Goal: Information Seeking & Learning: Learn about a topic

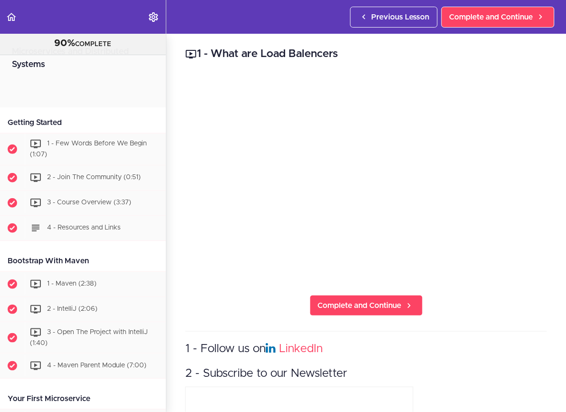
scroll to position [1507, 0]
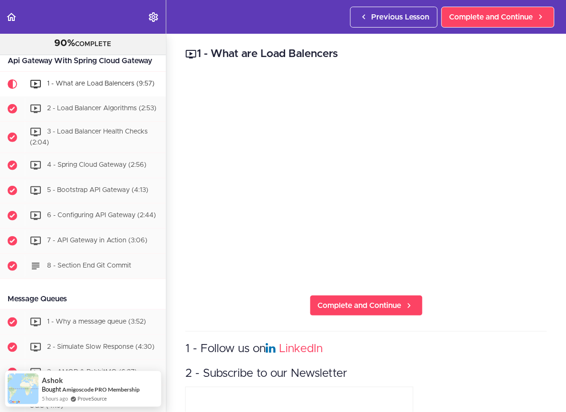
click at [13, 16] on icon "Back to course curriculum" at bounding box center [11, 16] width 11 height 11
click at [91, 80] on span "1 - What are Load Balencers (9:57)" at bounding box center [100, 83] width 107 height 7
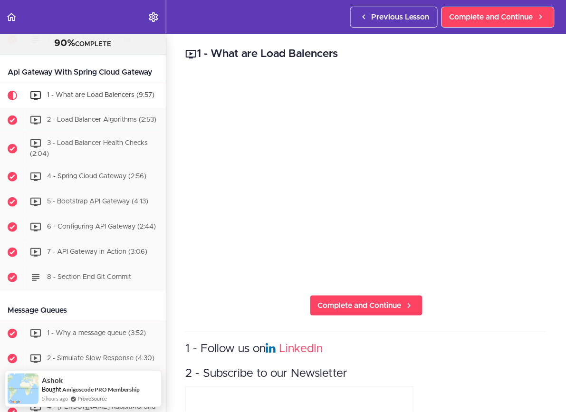
click at [90, 92] on span "1 - What are Load Balencers (9:57)" at bounding box center [100, 95] width 107 height 7
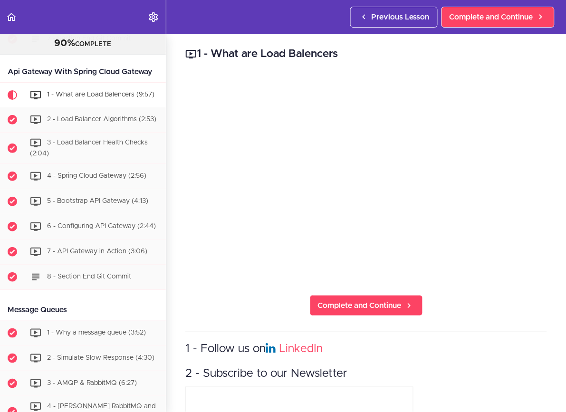
click at [416, 17] on span "Previous Lesson" at bounding box center [401, 16] width 58 height 11
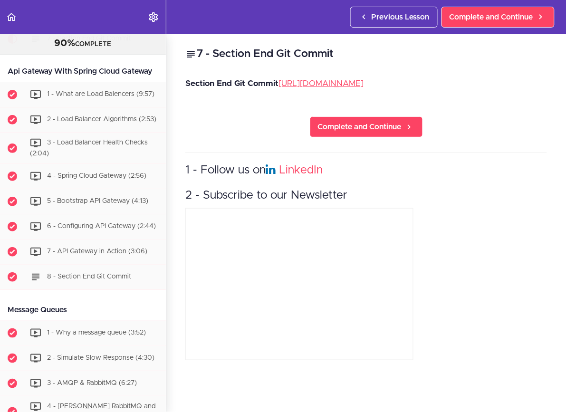
scroll to position [1440, 0]
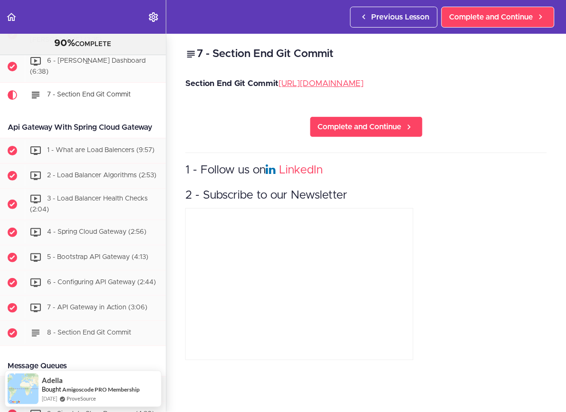
click at [391, 14] on span "Previous Lesson" at bounding box center [401, 16] width 58 height 11
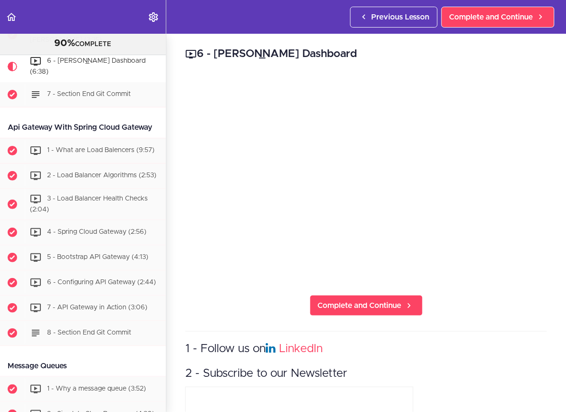
scroll to position [1415, 0]
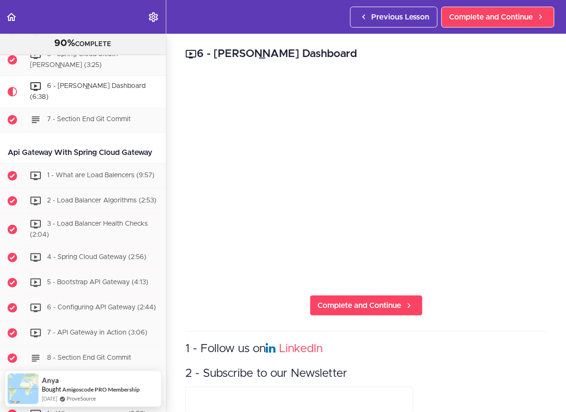
click at [14, 13] on icon "Back to course curriculum" at bounding box center [11, 16] width 11 height 11
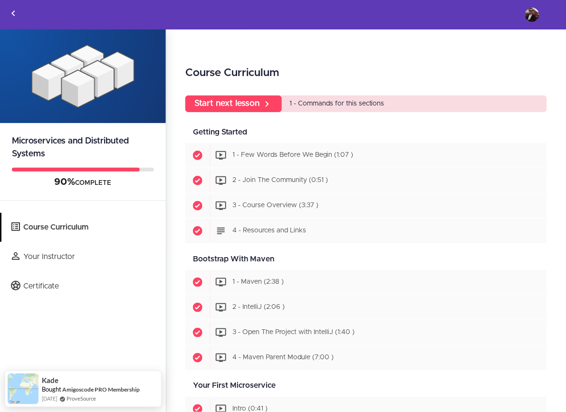
click at [534, 13] on img at bounding box center [532, 15] width 14 height 14
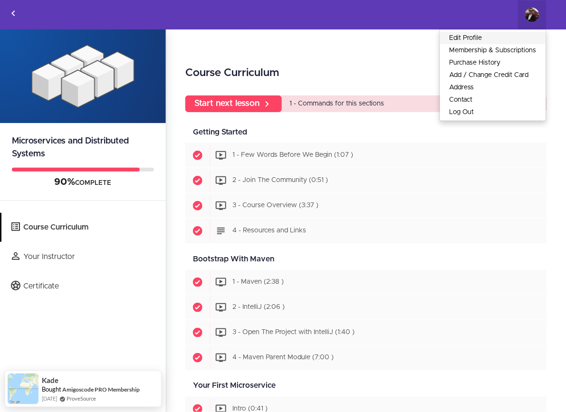
click at [470, 36] on link "Edit Profile" at bounding box center [493, 38] width 106 height 12
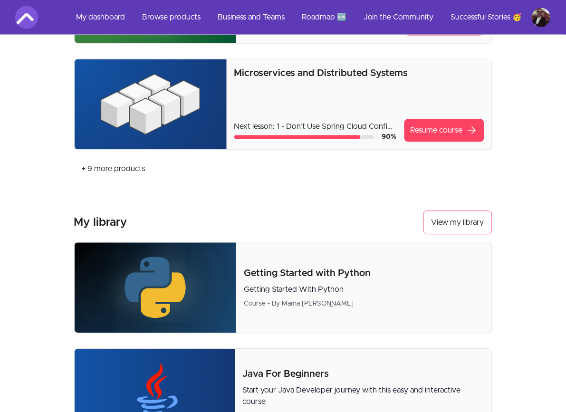
scroll to position [353, 0]
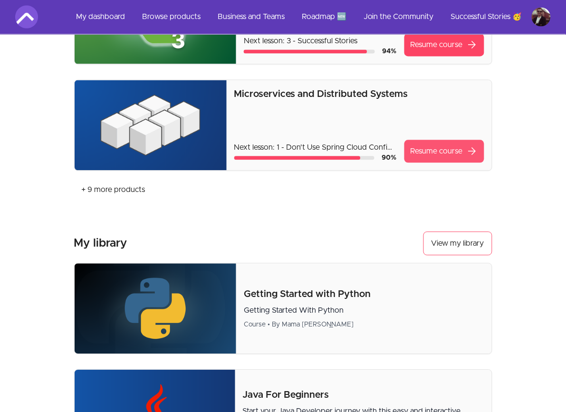
click at [442, 151] on link "Resume course arrow_forward" at bounding box center [444, 151] width 80 height 23
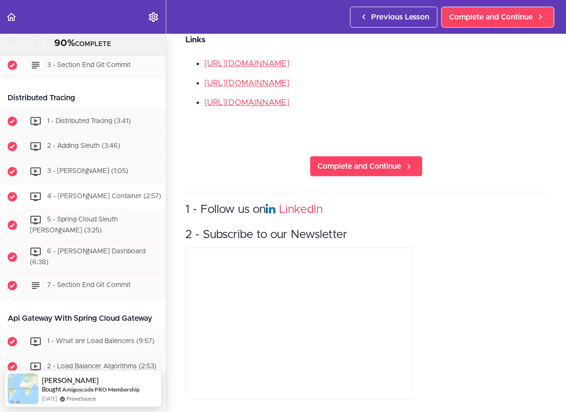
scroll to position [1303, 0]
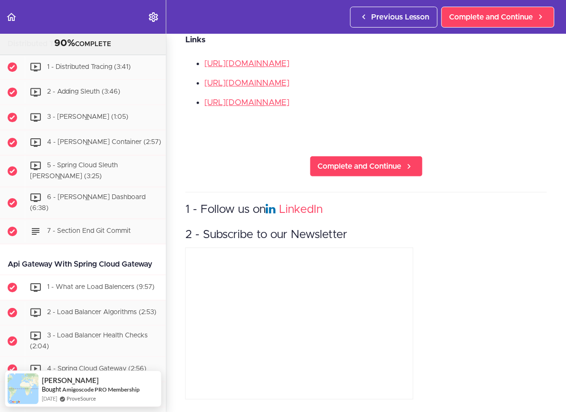
click at [79, 284] on span "1 - What are Load Balencers (9:57)" at bounding box center [100, 287] width 107 height 7
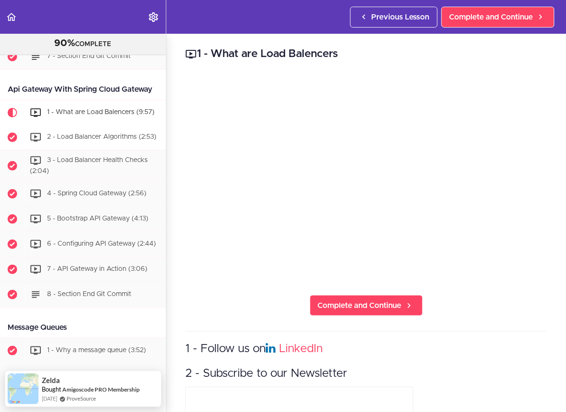
scroll to position [1480, 0]
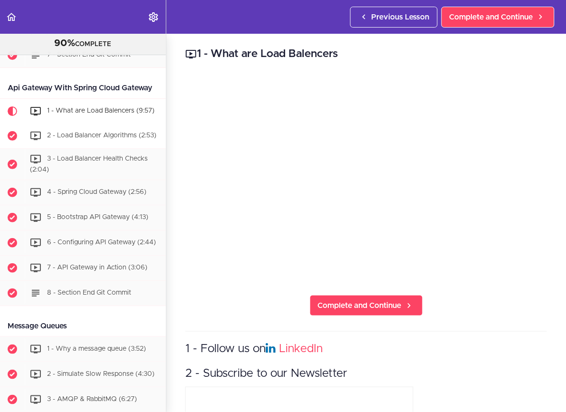
click at [95, 132] on span "2 - Load Balancer Algorithms (2:53)" at bounding box center [101, 135] width 109 height 7
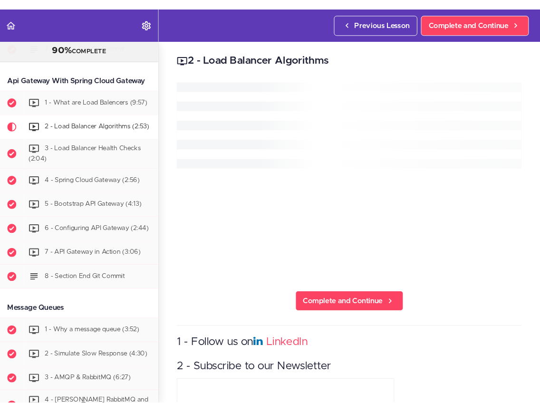
scroll to position [1521, 0]
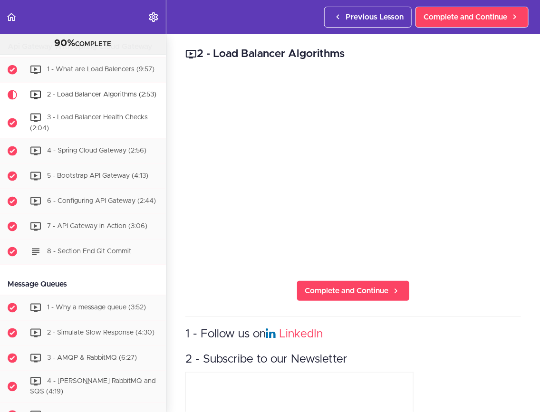
click at [129, 114] on span "3 - Load Balancer Health Checks (2:04)" at bounding box center [89, 123] width 118 height 18
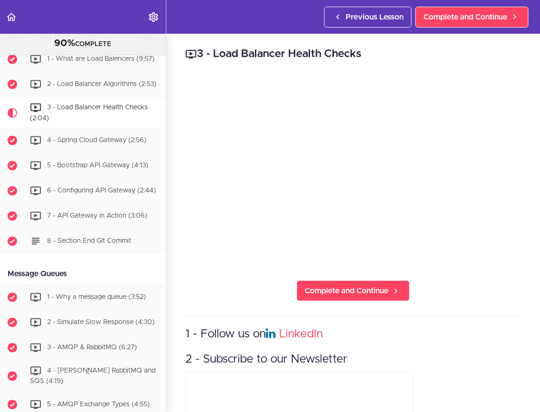
scroll to position [1547, 0]
